Goal: Task Accomplishment & Management: Use online tool/utility

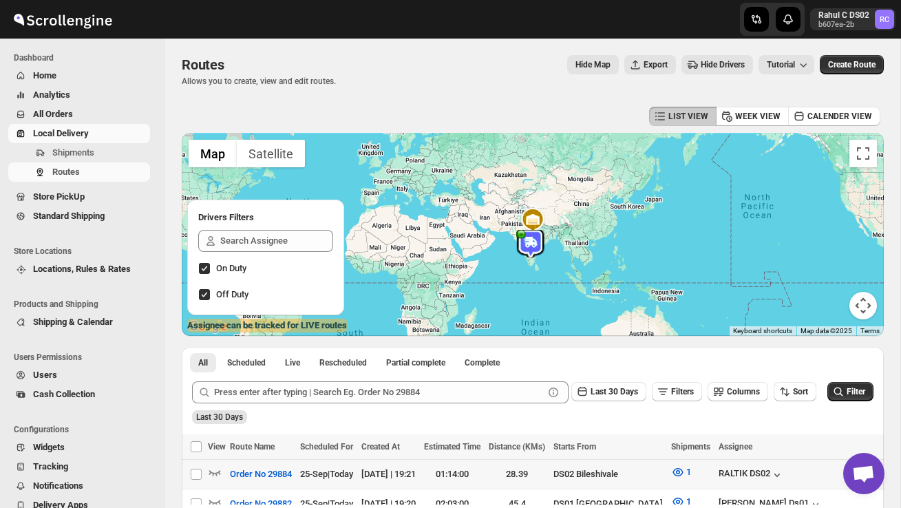
scroll to position [66, 0]
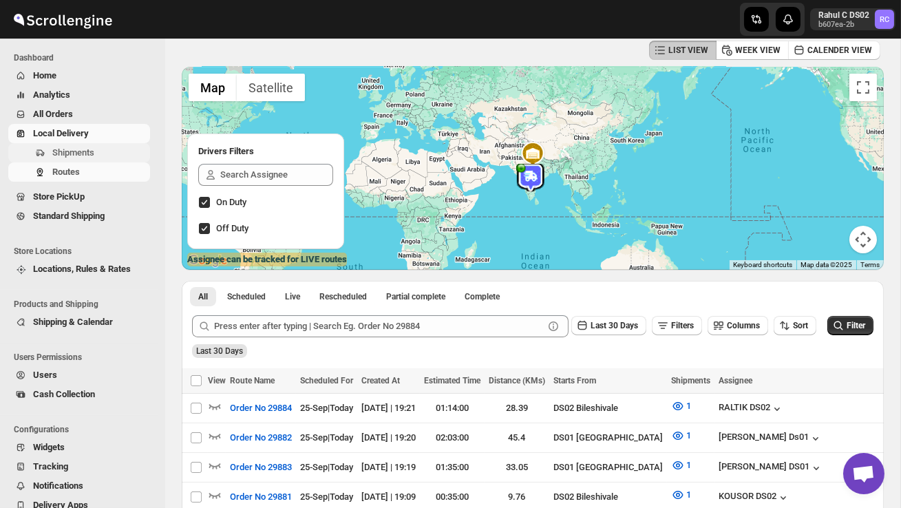
click at [105, 156] on span "Shipments" at bounding box center [99, 153] width 95 height 14
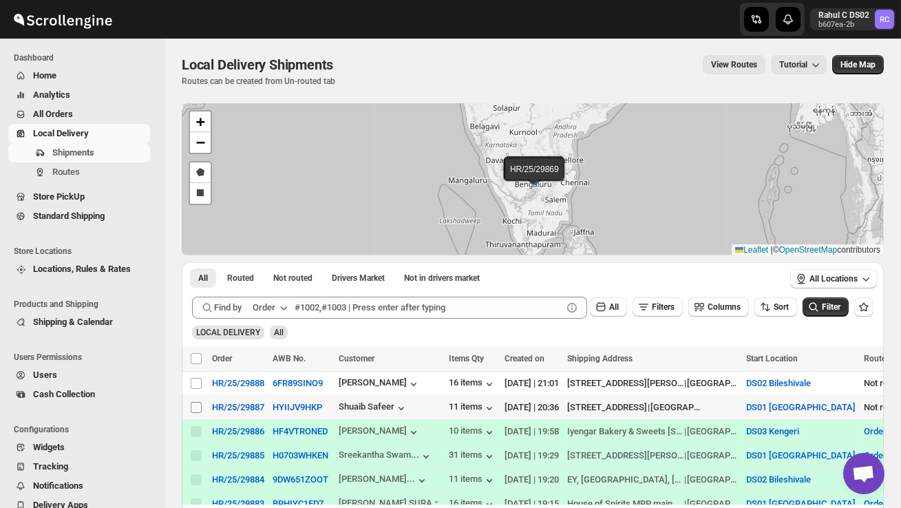
click at [197, 403] on input "Select shipment" at bounding box center [196, 407] width 11 height 11
checkbox input "true"
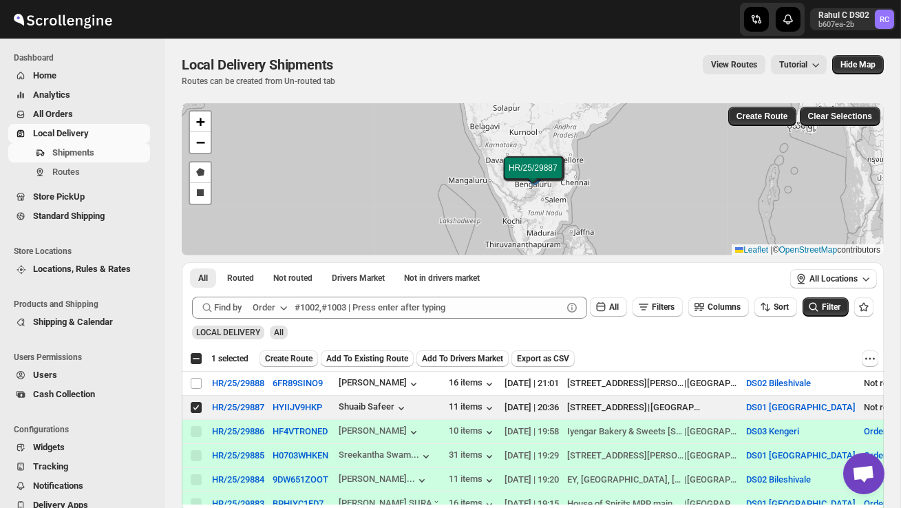
click at [274, 358] on span "Create Route" at bounding box center [288, 358] width 47 height 11
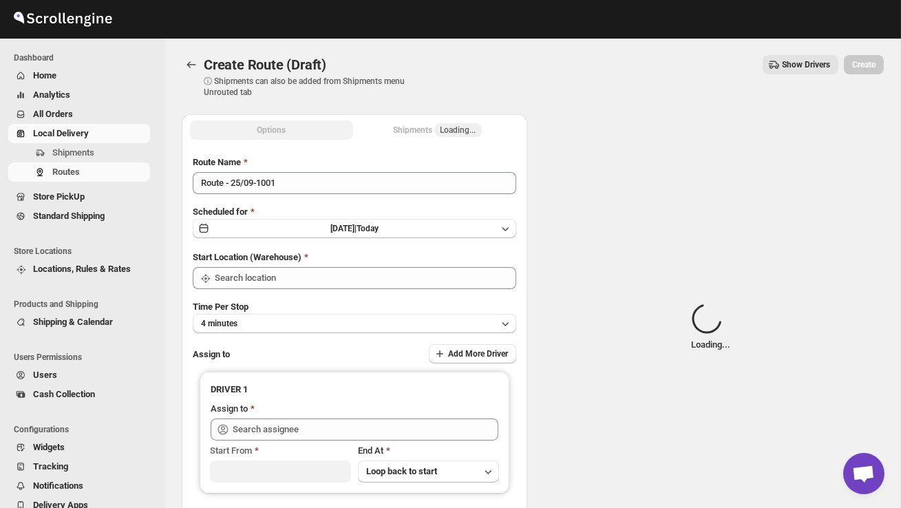
type input "DS01 [GEOGRAPHIC_DATA]"
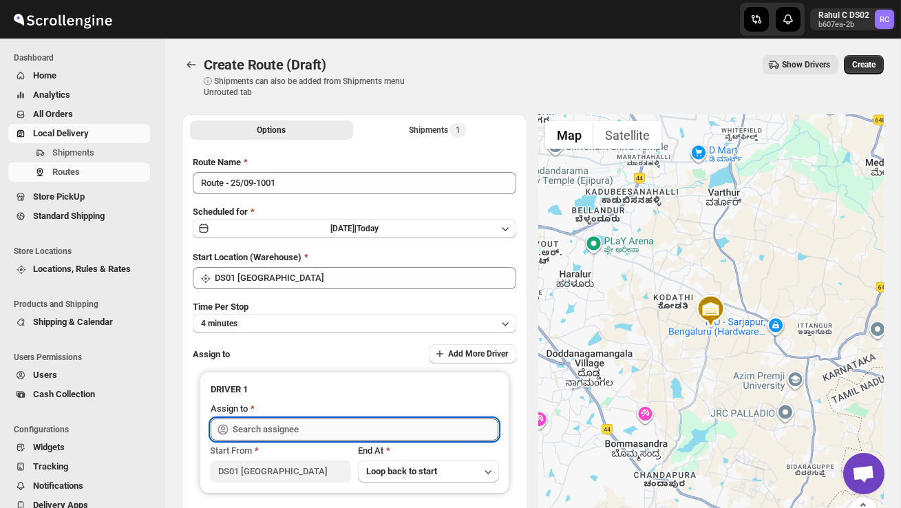
click at [288, 424] on input "text" at bounding box center [366, 429] width 266 height 22
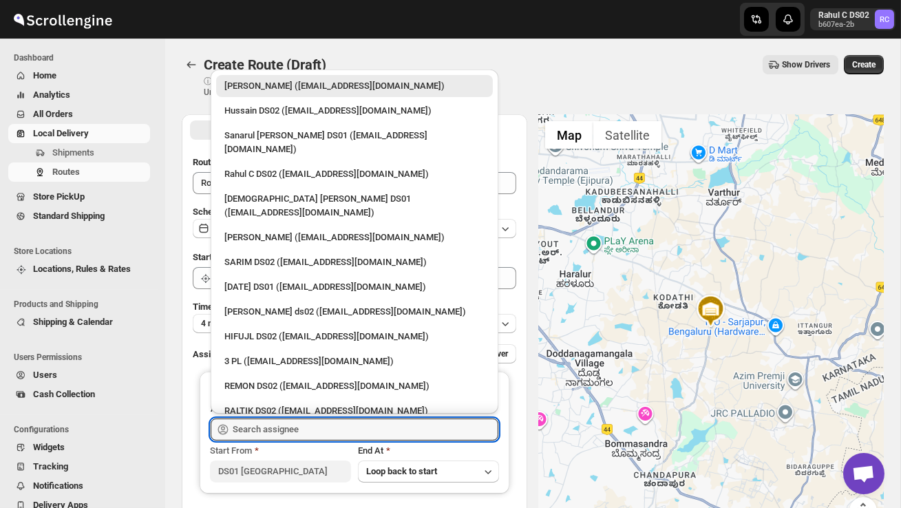
click at [639, 269] on div at bounding box center [710, 327] width 345 height 427
click at [389, 421] on input "text" at bounding box center [366, 429] width 266 height 22
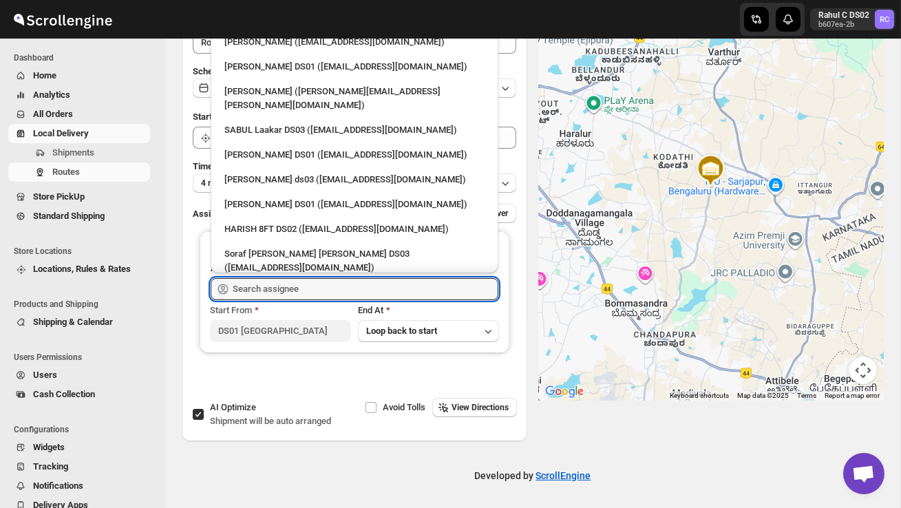
scroll to position [889, 0]
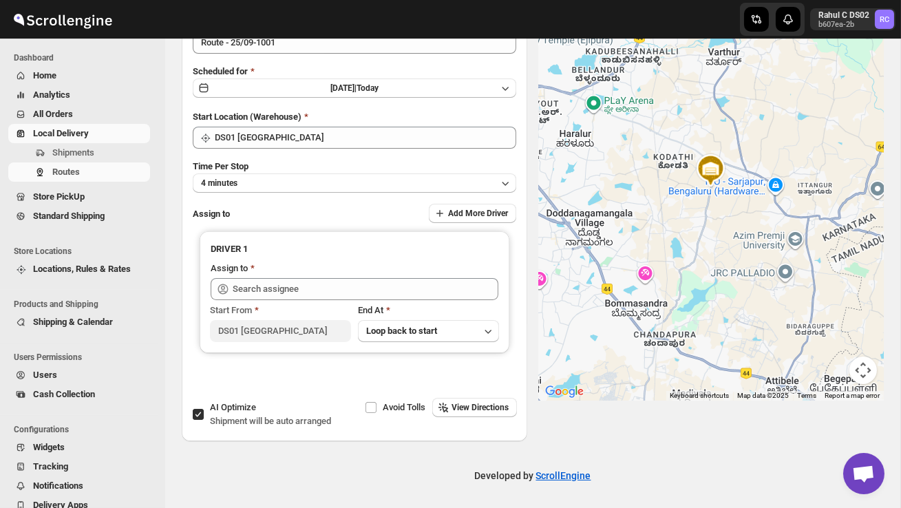
click at [54, 372] on span "Users" at bounding box center [45, 374] width 24 height 10
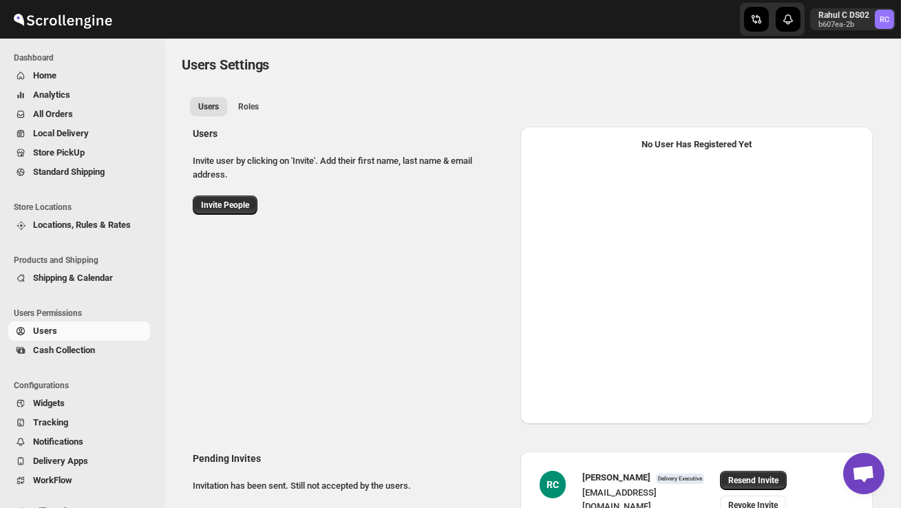
select select "637b767fbaab0276b10c91d5"
select select "637b767fbaab0276b10c91d7"
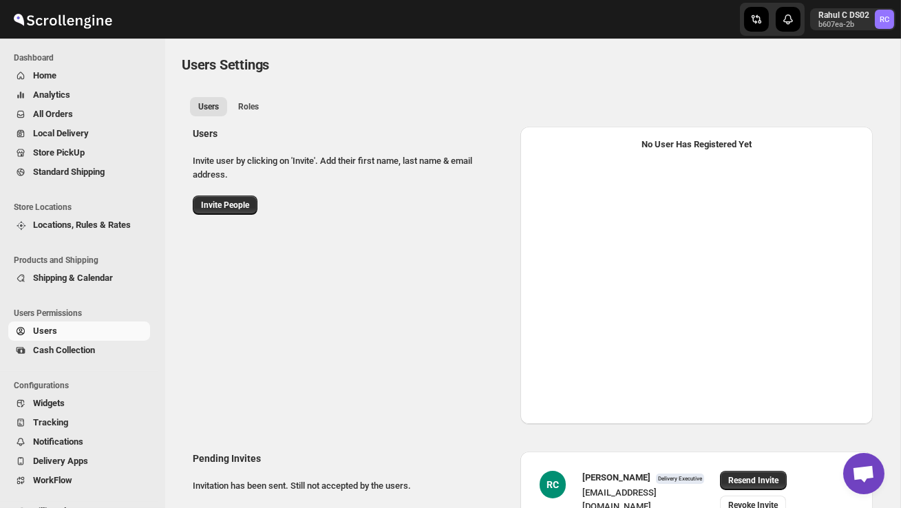
select select "637b767fbaab0276b10c91d5"
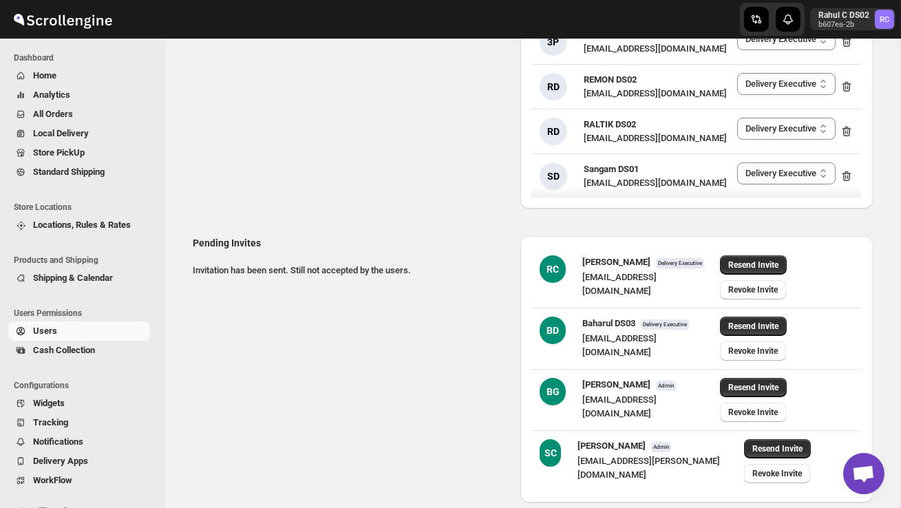
scroll to position [357, 0]
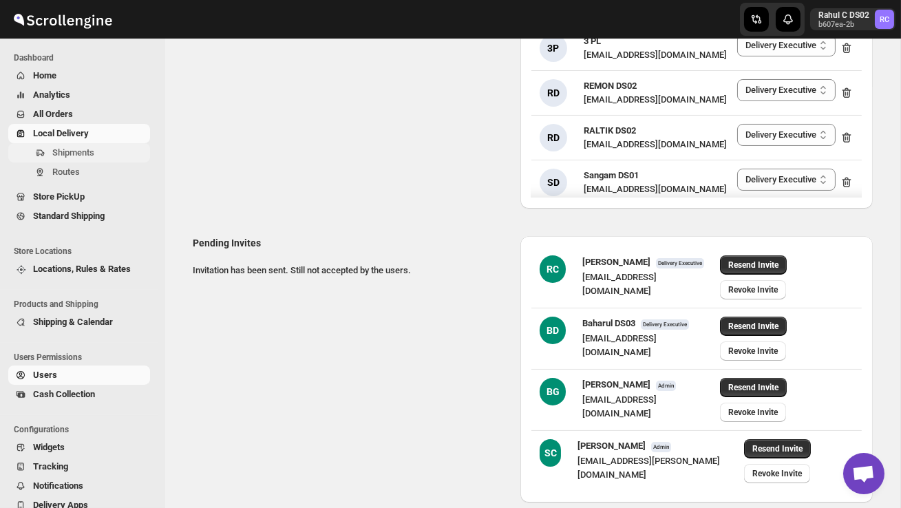
click at [82, 155] on span "Shipments" at bounding box center [73, 152] width 42 height 10
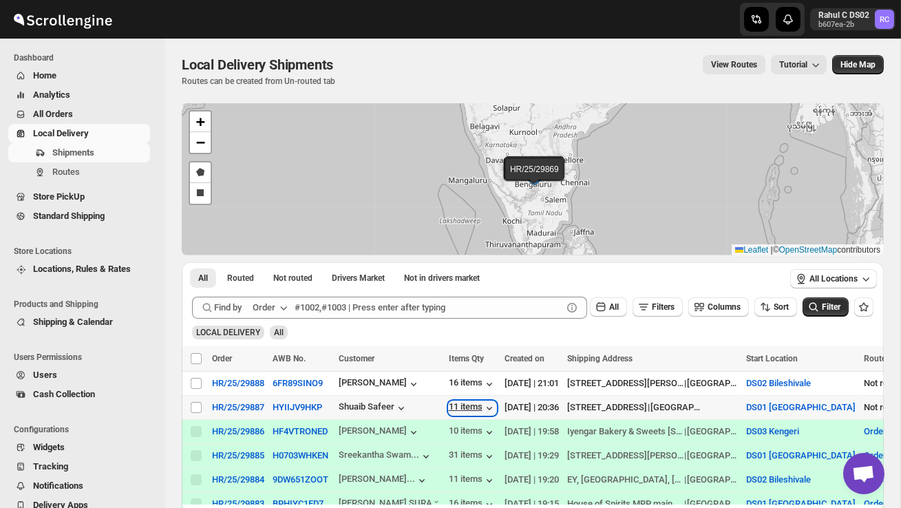
click at [482, 403] on div "11 items" at bounding box center [472, 408] width 47 height 14
click at [552, 266] on div "All Routed Not routed Drivers Market Not in drivers market More Filters All Rou…" at bounding box center [482, 277] width 601 height 30
click at [196, 405] on input "Select shipment" at bounding box center [196, 407] width 11 height 11
checkbox input "true"
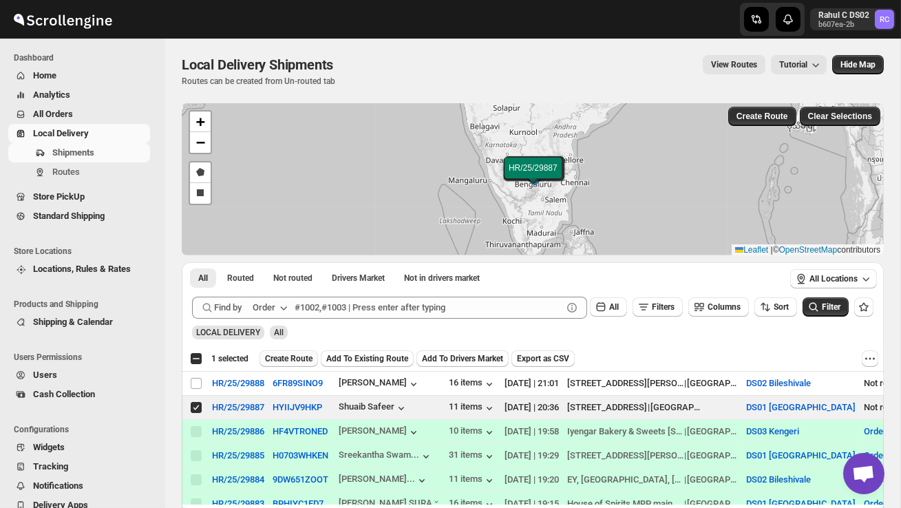
click at [287, 360] on span "Create Route" at bounding box center [288, 358] width 47 height 11
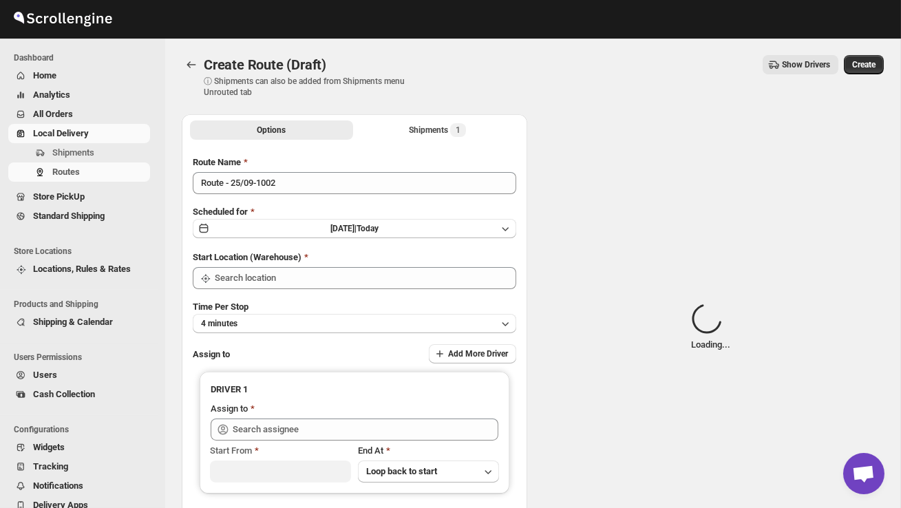
type input "DS01 [GEOGRAPHIC_DATA]"
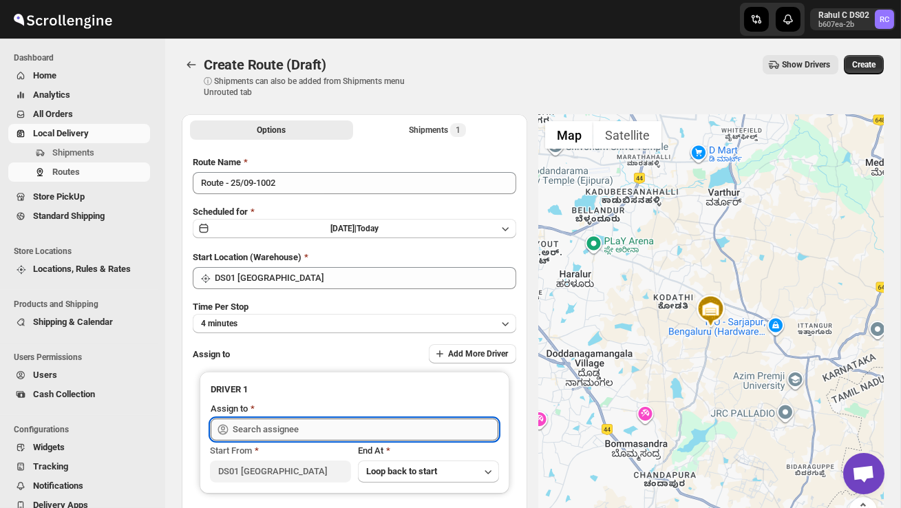
click at [308, 438] on input "text" at bounding box center [366, 429] width 266 height 22
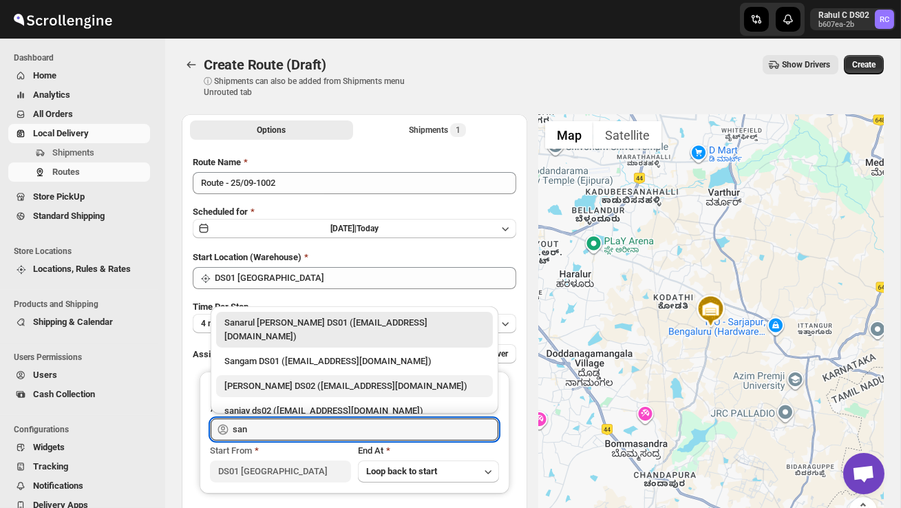
click at [380, 379] on div "[PERSON_NAME] DS02 ([EMAIL_ADDRESS][DOMAIN_NAME])" at bounding box center [354, 386] width 260 height 14
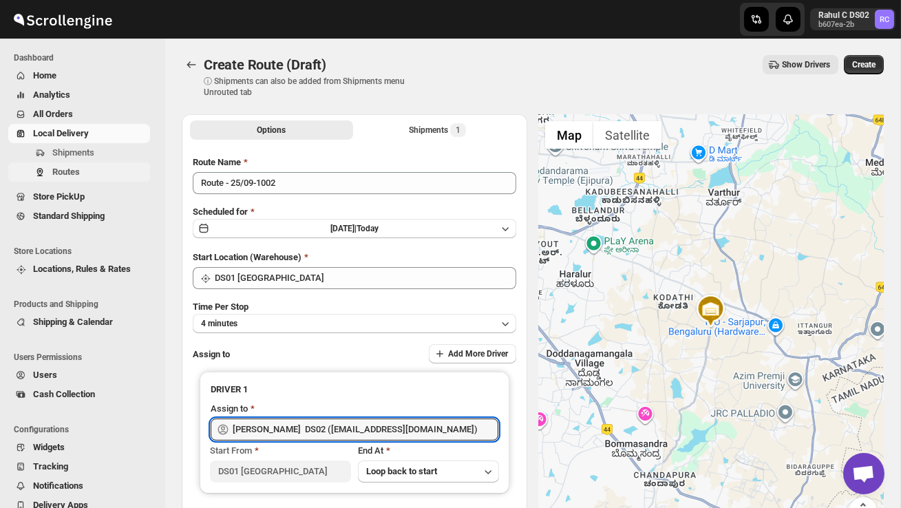
type input "[PERSON_NAME] DS02 ([EMAIL_ADDRESS][DOMAIN_NAME])"
click at [110, 169] on span "Routes" at bounding box center [99, 172] width 95 height 14
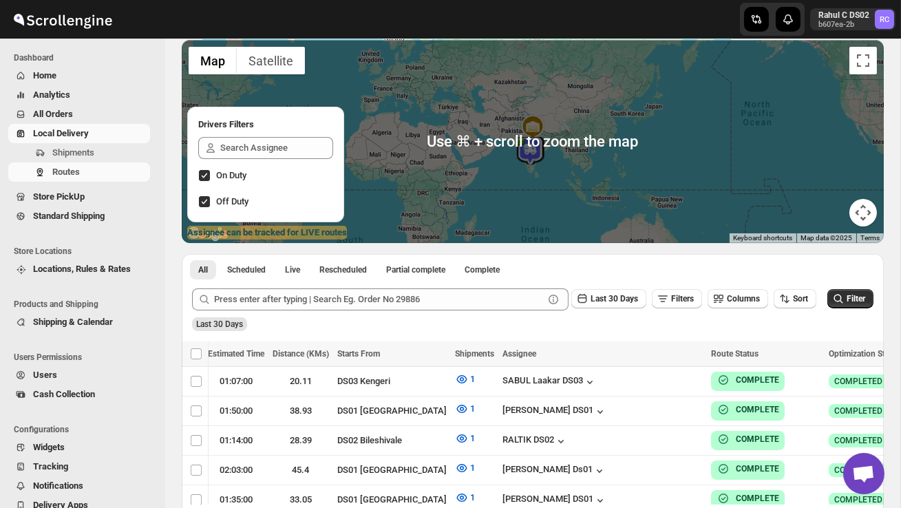
scroll to position [105, 0]
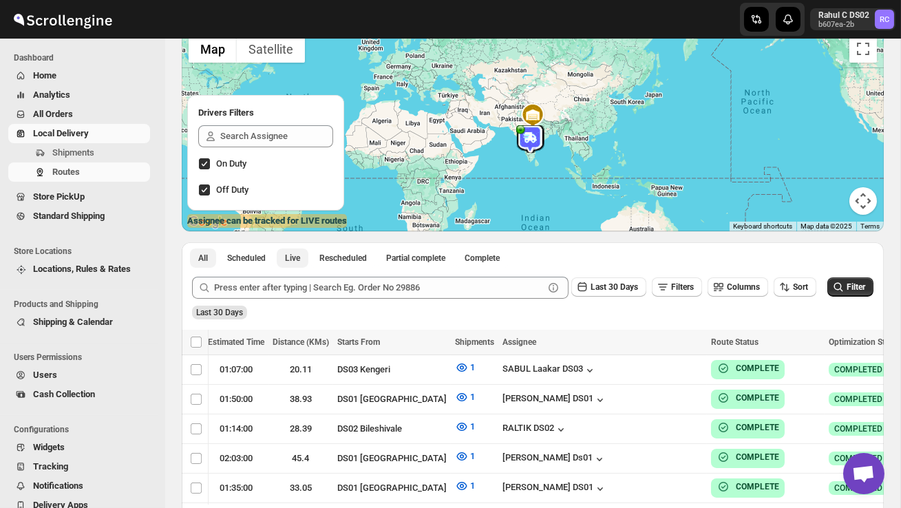
click at [300, 261] on span "Live" at bounding box center [292, 257] width 15 height 11
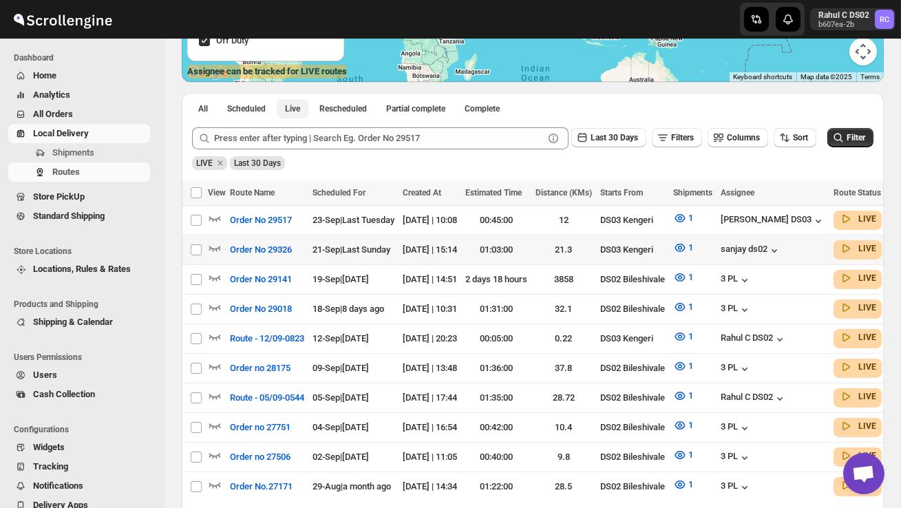
scroll to position [0, 0]
click at [217, 216] on icon "button" at bounding box center [215, 218] width 14 height 14
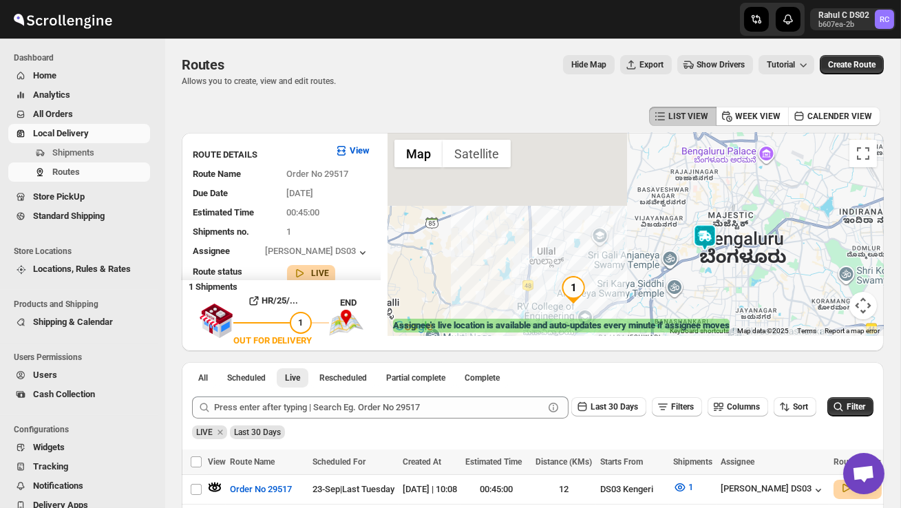
drag, startPoint x: 680, startPoint y: 233, endPoint x: 601, endPoint y: 338, distance: 131.8
click at [601, 338] on div "← Move left → Move right ↑ Move up ↓ Move down + Zoom in - Zoom out Home Jump l…" at bounding box center [635, 242] width 496 height 218
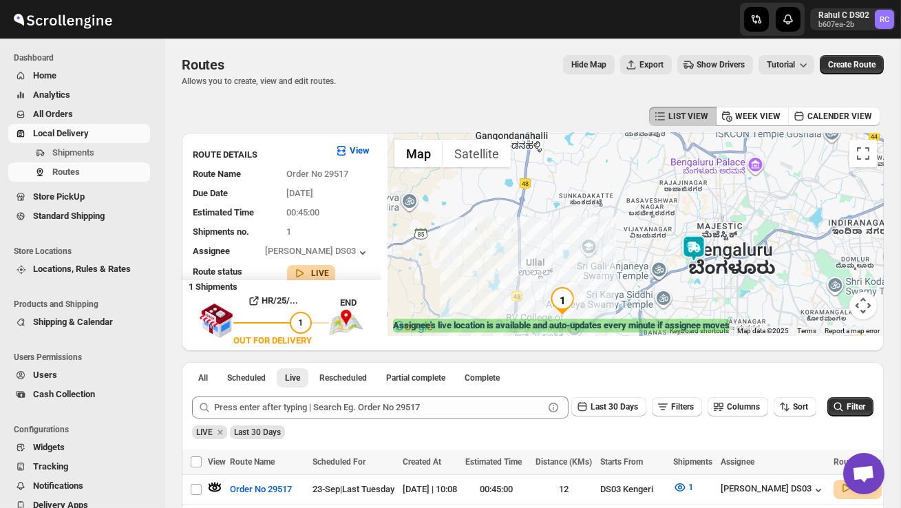
click at [696, 241] on img at bounding box center [694, 249] width 28 height 28
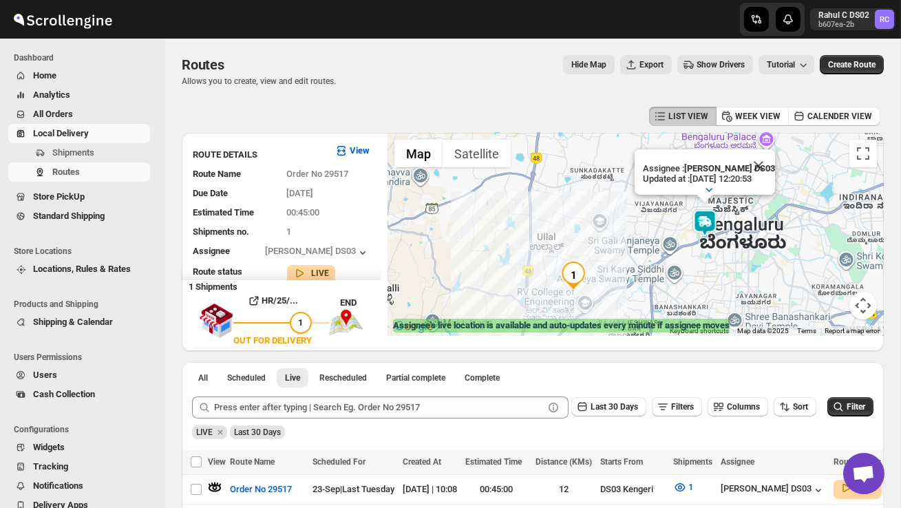
drag, startPoint x: 717, startPoint y: 274, endPoint x: 729, endPoint y: 247, distance: 29.3
click at [729, 247] on div "Assignee : [PERSON_NAME] DS03 Updated at : [DATE] 12:20:53 Duty mode Enabled Ba…" at bounding box center [635, 234] width 496 height 203
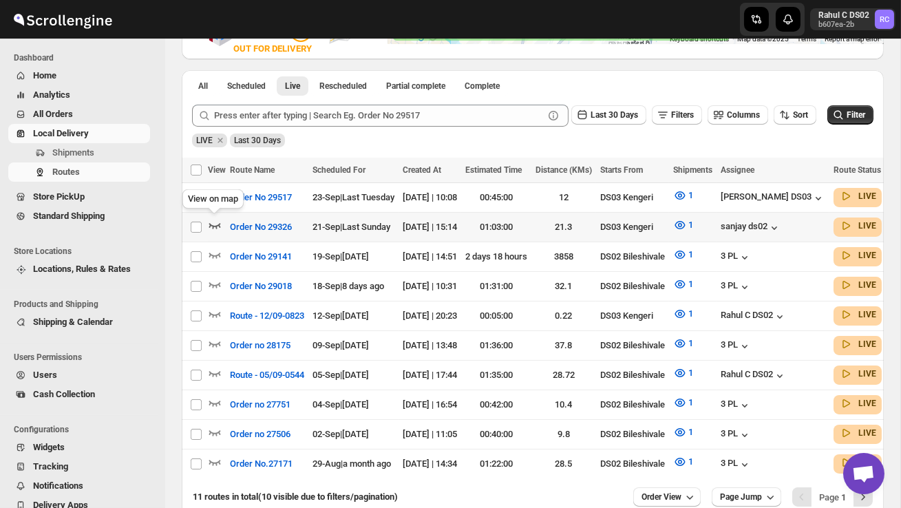
click at [216, 222] on icon "button" at bounding box center [215, 225] width 14 height 14
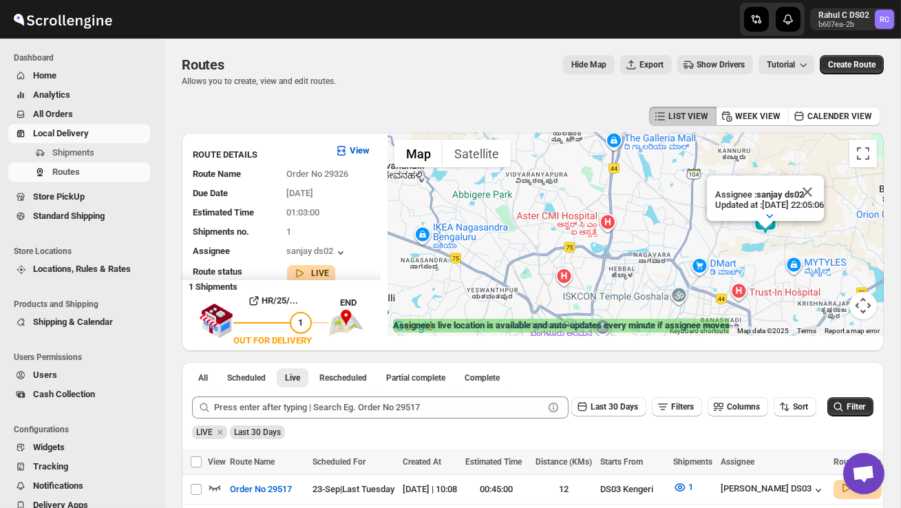
drag, startPoint x: 731, startPoint y: 268, endPoint x: 753, endPoint y: 241, distance: 34.3
click at [753, 241] on div "Assignee : sanjay ds02 Updated at : [DATE] 22:05:06 Duty mode Enabled Battery p…" at bounding box center [635, 234] width 496 height 203
click at [69, 112] on span "All Orders" at bounding box center [53, 114] width 40 height 10
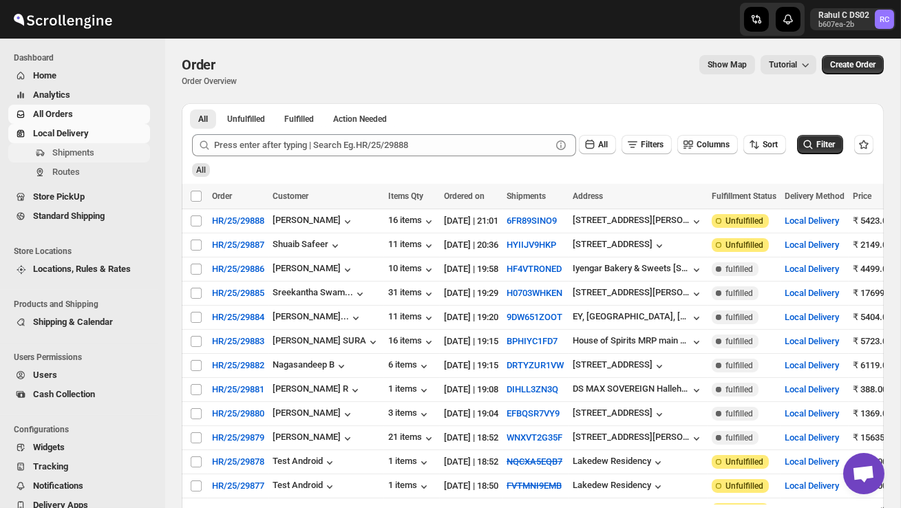
click at [97, 150] on span "Shipments" at bounding box center [99, 153] width 95 height 14
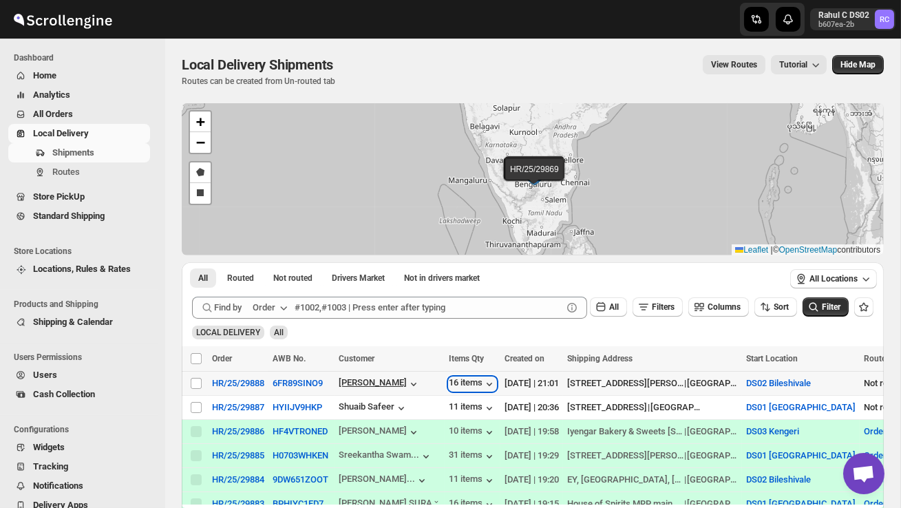
drag, startPoint x: 469, startPoint y: 382, endPoint x: 384, endPoint y: 387, distance: 85.4
click at [463, 382] on div "16 items" at bounding box center [472, 384] width 47 height 14
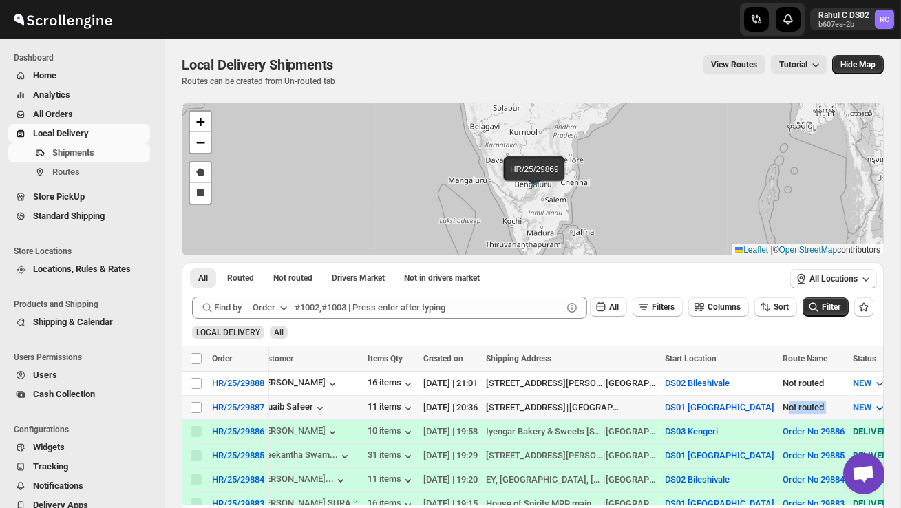
scroll to position [0, 115]
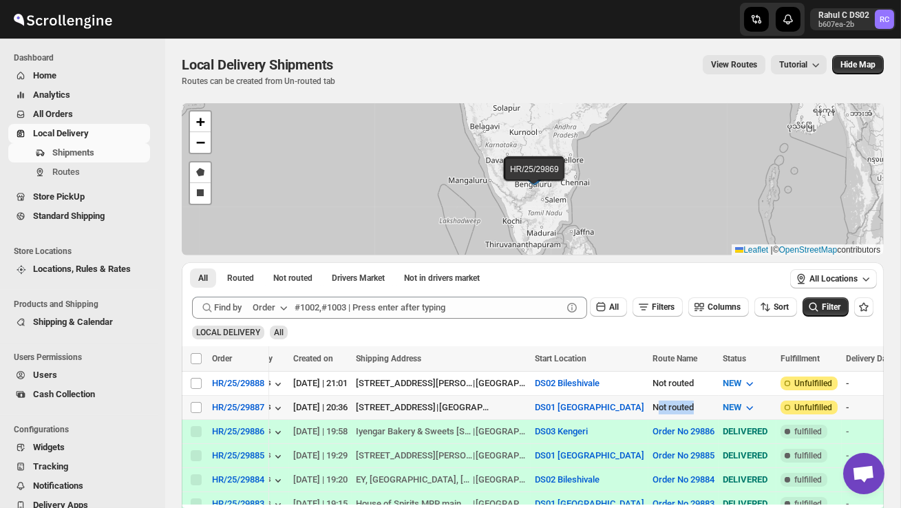
drag, startPoint x: 860, startPoint y: 403, endPoint x: 664, endPoint y: 410, distance: 196.2
click at [670, 408] on div "Not routed" at bounding box center [683, 407] width 62 height 14
click at [397, 392] on td "[STREET_ADDRESS][PERSON_NAME][PERSON_NAME] | [GEOGRAPHIC_DATA]" at bounding box center [442, 384] width 180 height 24
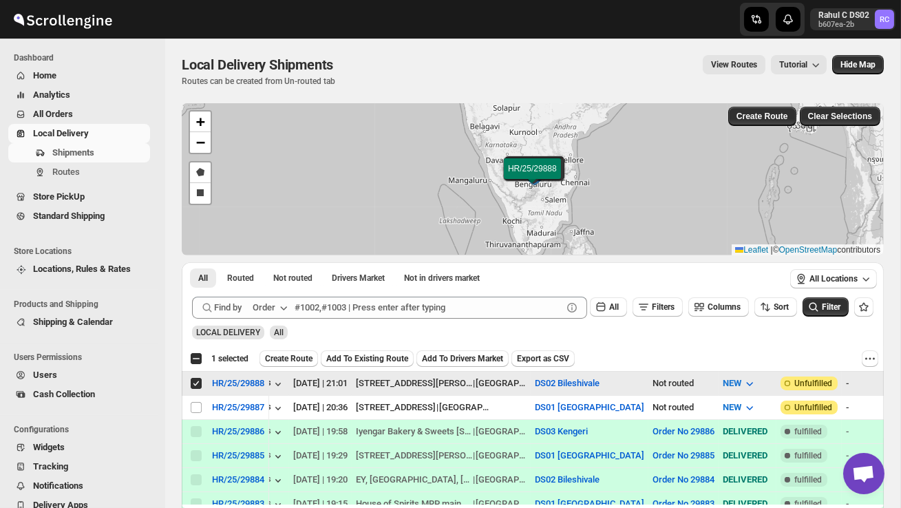
drag, startPoint x: 312, startPoint y: 382, endPoint x: 200, endPoint y: 383, distance: 112.8
click at [200, 383] on tr "Select shipment HR/25/29888 6FR89SINO9 [PERSON_NAME] 16 items [DATE] | 21:01 [G…" at bounding box center [654, 384] width 1368 height 24
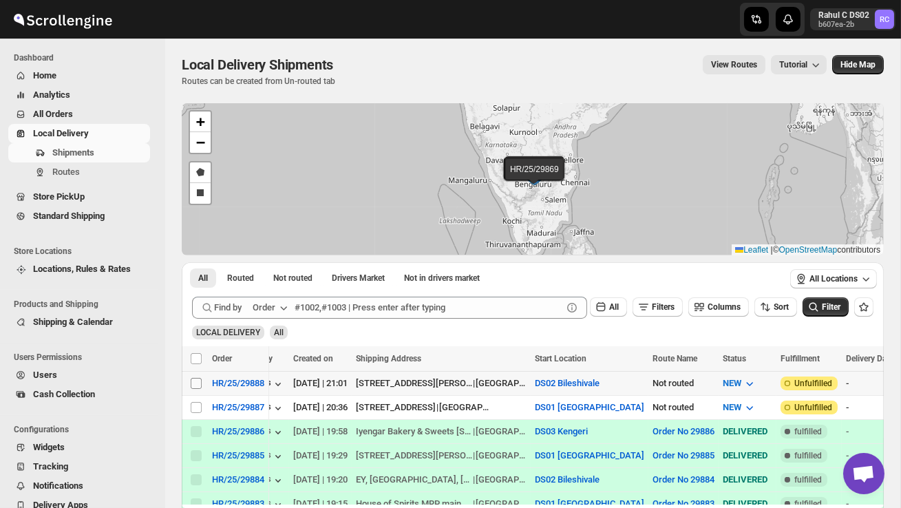
click at [193, 383] on input "Select shipment" at bounding box center [196, 383] width 11 height 11
checkbox input "true"
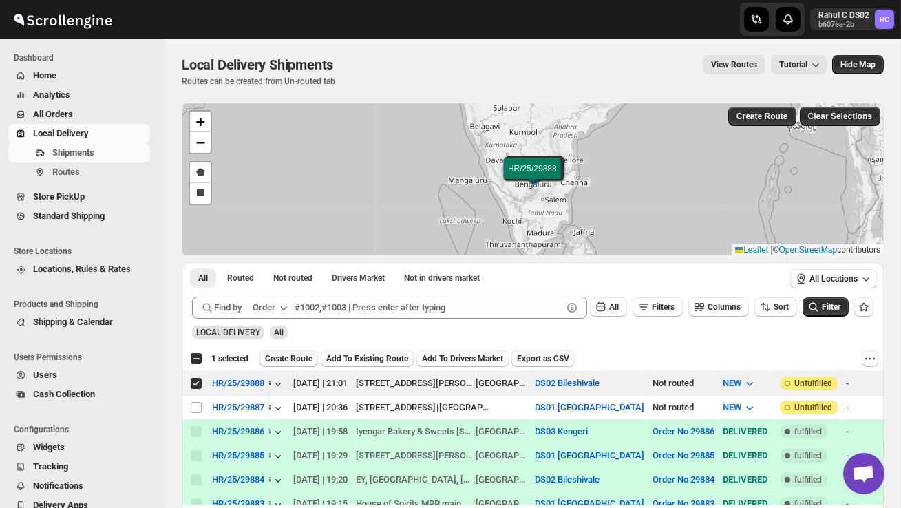
click at [310, 356] on span "Create Route" at bounding box center [288, 358] width 47 height 11
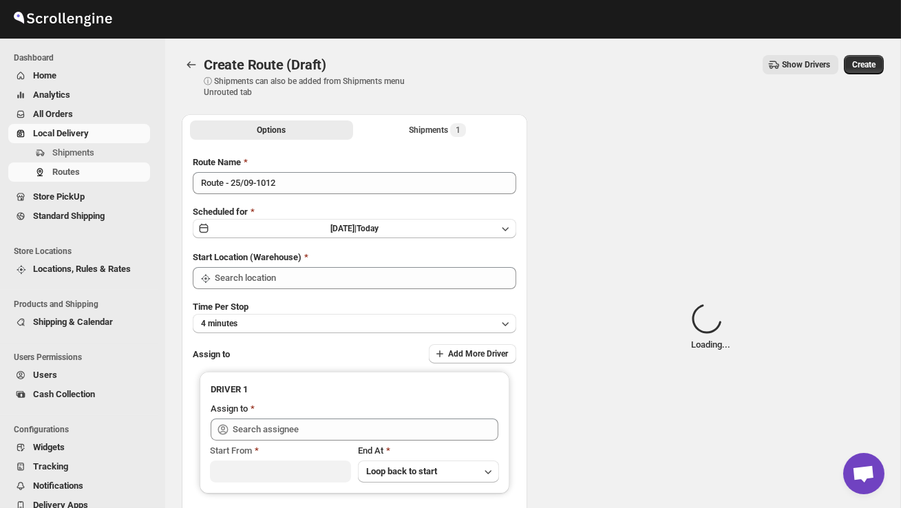
type input "DS02 Bileshivale"
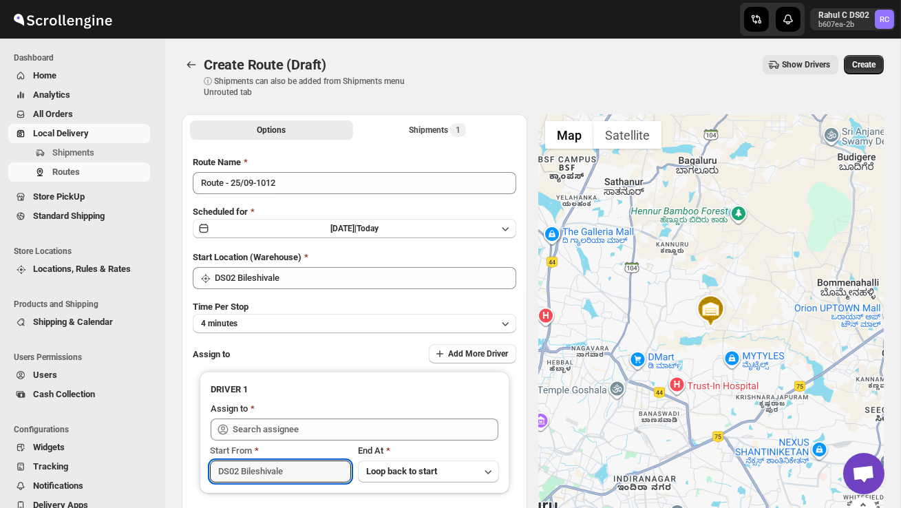
click at [303, 474] on input "DS02 Bileshivale" at bounding box center [280, 471] width 141 height 22
click at [303, 475] on input "DS02 Bileshivale" at bounding box center [280, 471] width 141 height 22
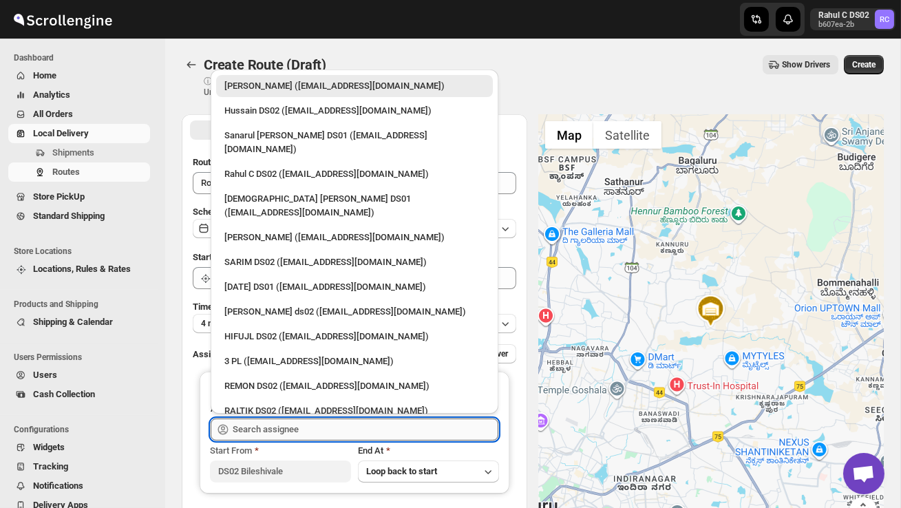
click at [310, 431] on input "text" at bounding box center [366, 429] width 266 height 22
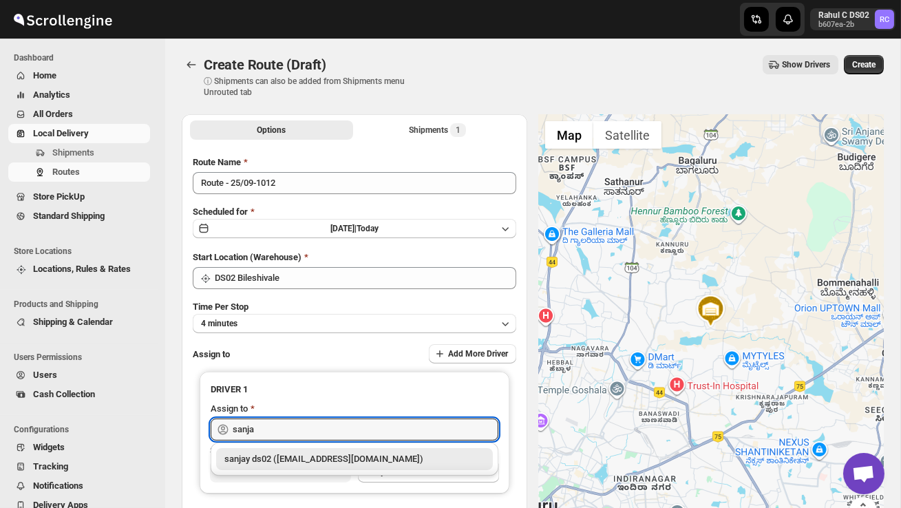
click at [312, 460] on div "sanjay ds02 ([EMAIL_ADDRESS][DOMAIN_NAME])" at bounding box center [354, 459] width 260 height 14
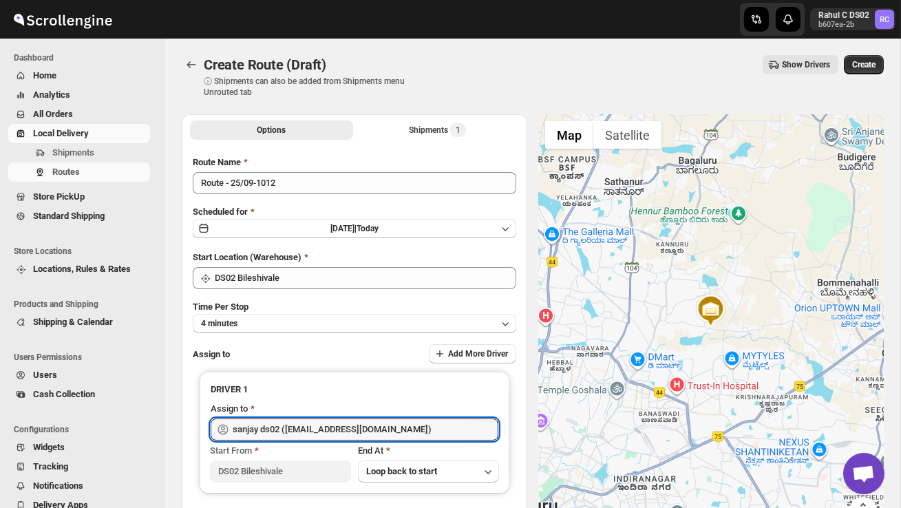
type input "sanjay ds02 ([EMAIL_ADDRESS][DOMAIN_NAME])"
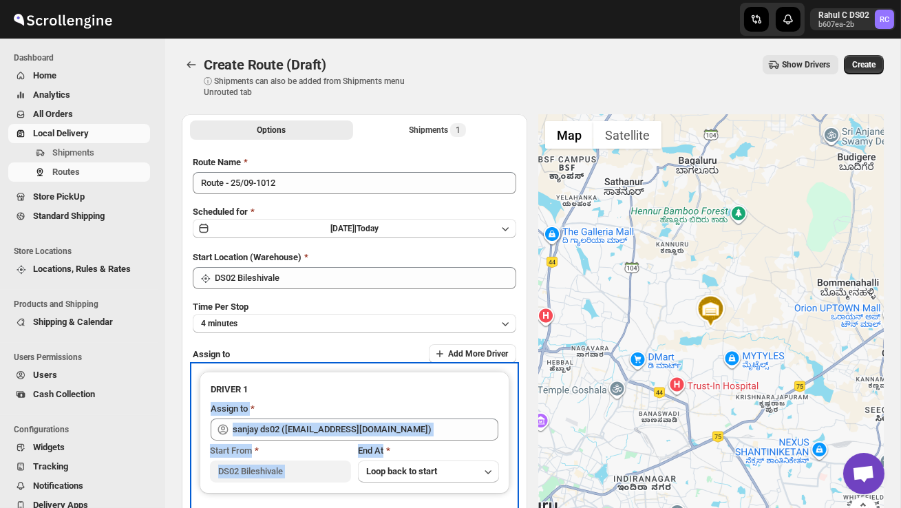
drag, startPoint x: 480, startPoint y: 395, endPoint x: 543, endPoint y: 325, distance: 94.0
click at [543, 325] on div "Options Shipments 1 More views Options Shipments 1 More views Route Name Route …" at bounding box center [527, 342] width 713 height 478
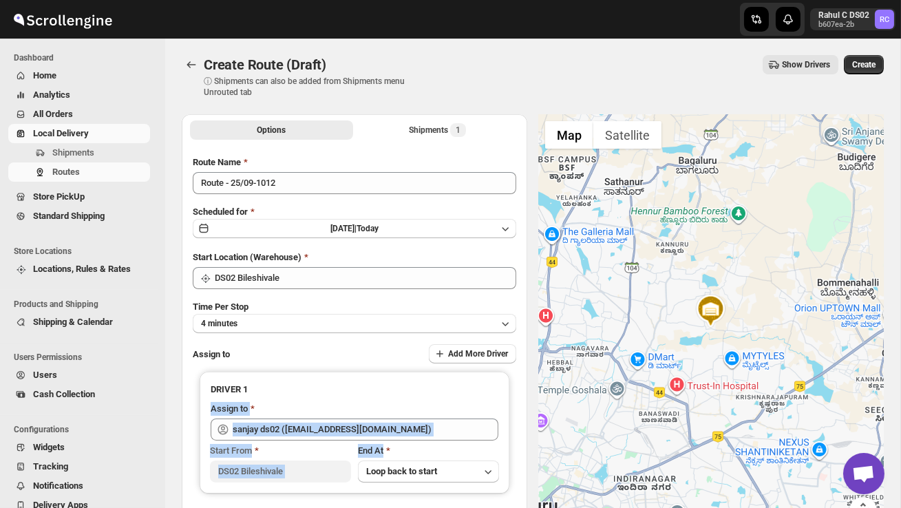
click at [543, 325] on div at bounding box center [710, 327] width 345 height 427
